Goal: Transaction & Acquisition: Book appointment/travel/reservation

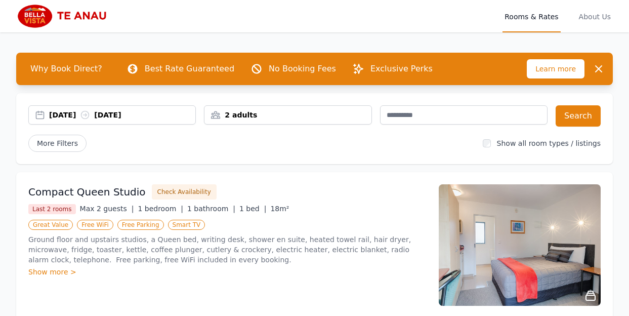
click at [361, 116] on div "2 adults" at bounding box center [287, 115] width 166 height 10
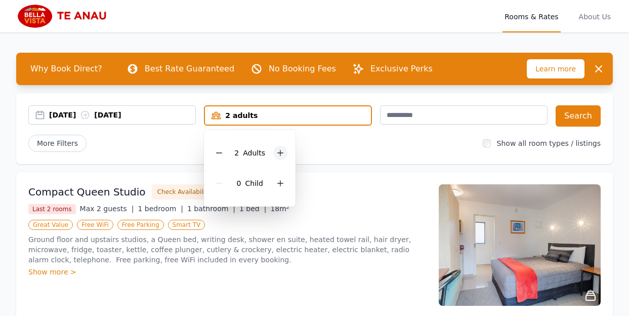
click at [280, 152] on icon at bounding box center [280, 153] width 8 height 8
click at [164, 114] on div "[DATE] [DATE]" at bounding box center [122, 115] width 146 height 10
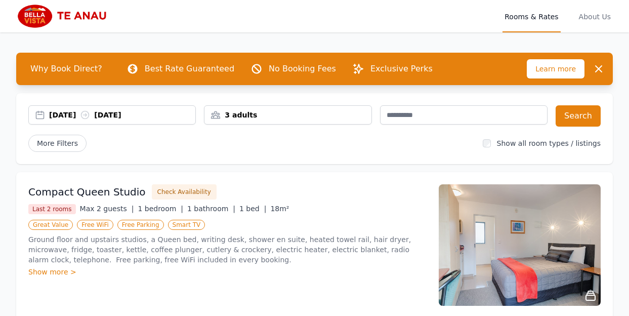
click at [157, 111] on div "[DATE] [DATE]" at bounding box center [122, 115] width 146 height 10
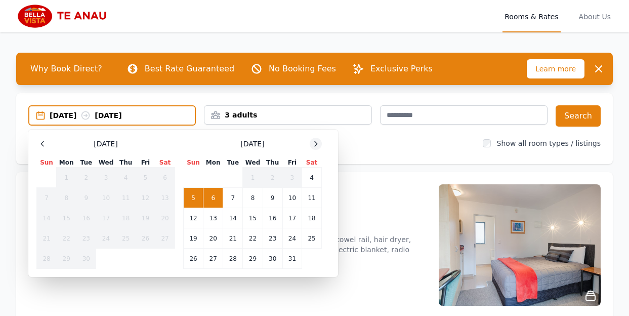
click at [314, 142] on icon at bounding box center [316, 144] width 8 height 8
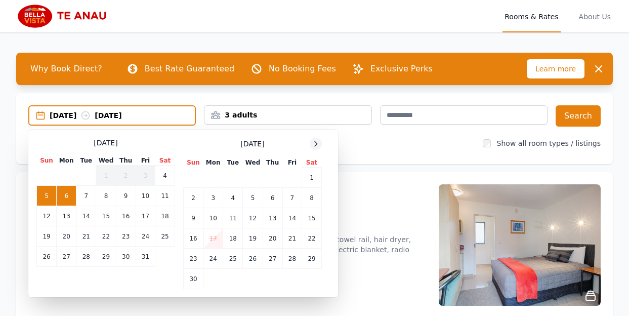
click at [314, 142] on icon at bounding box center [316, 144] width 8 height 8
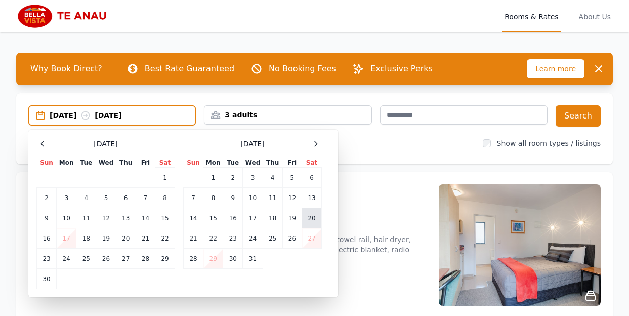
click at [311, 221] on td "20" at bounding box center [312, 218] width 20 height 20
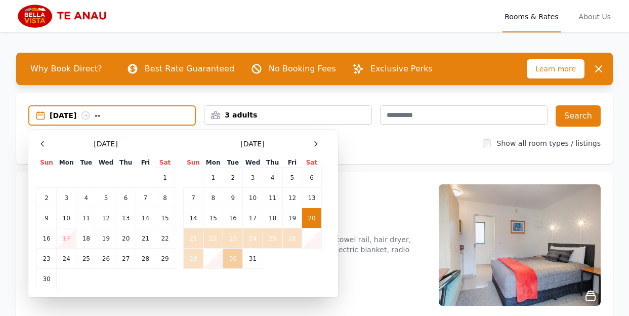
click at [238, 260] on td "30" at bounding box center [233, 258] width 20 height 20
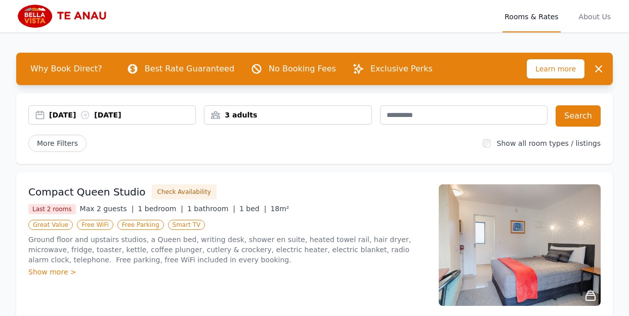
click at [144, 112] on div "[DATE] [DATE]" at bounding box center [122, 115] width 146 height 10
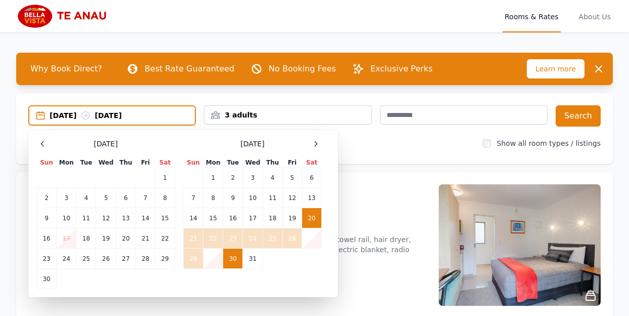
click at [87, 116] on div "[DATE] [DATE]" at bounding box center [122, 115] width 145 height 10
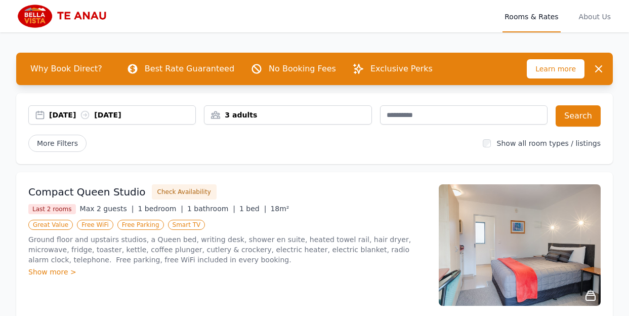
click at [87, 116] on div "[DATE] [DATE]" at bounding box center [122, 115] width 146 height 10
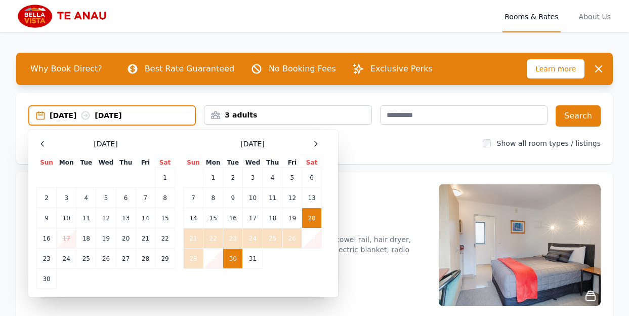
click at [236, 259] on td "30" at bounding box center [233, 258] width 20 height 20
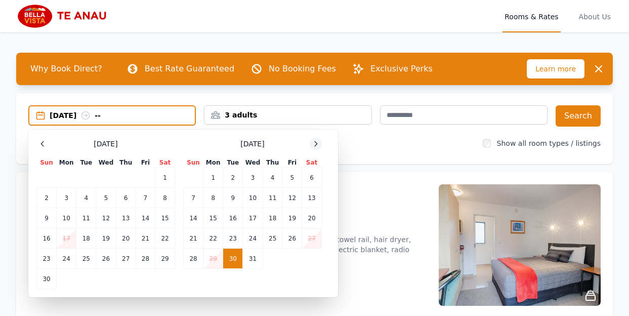
click at [315, 145] on icon at bounding box center [316, 144] width 8 height 8
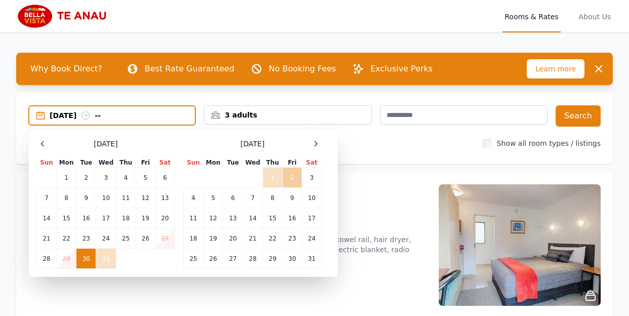
click at [289, 177] on td "2" at bounding box center [291, 177] width 19 height 20
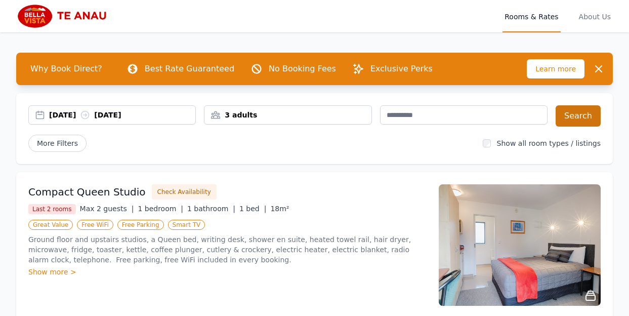
click at [576, 114] on button "Search" at bounding box center [577, 115] width 45 height 21
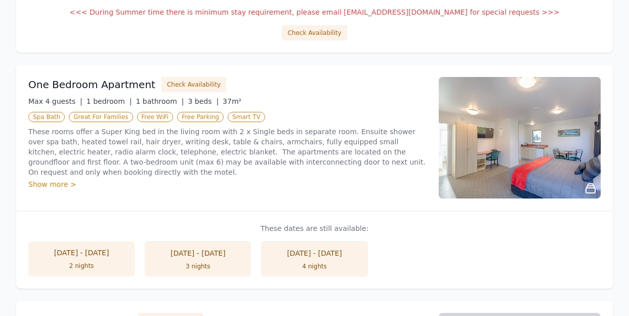
scroll to position [356, 2]
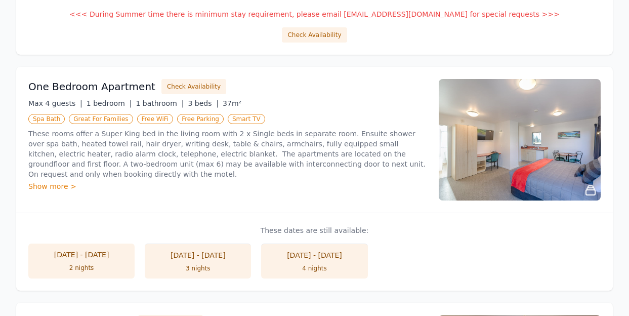
click at [79, 265] on div "2 nights" at bounding box center [81, 268] width 86 height 8
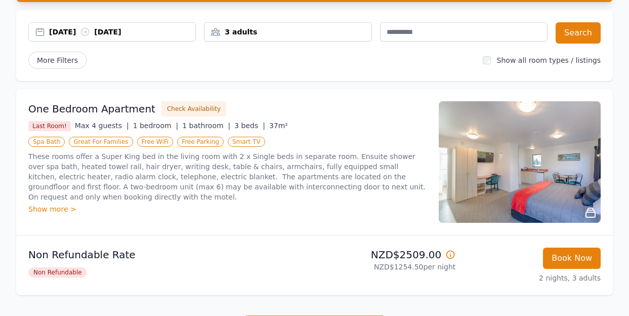
scroll to position [83, 2]
